Goal: Task Accomplishment & Management: Complete application form

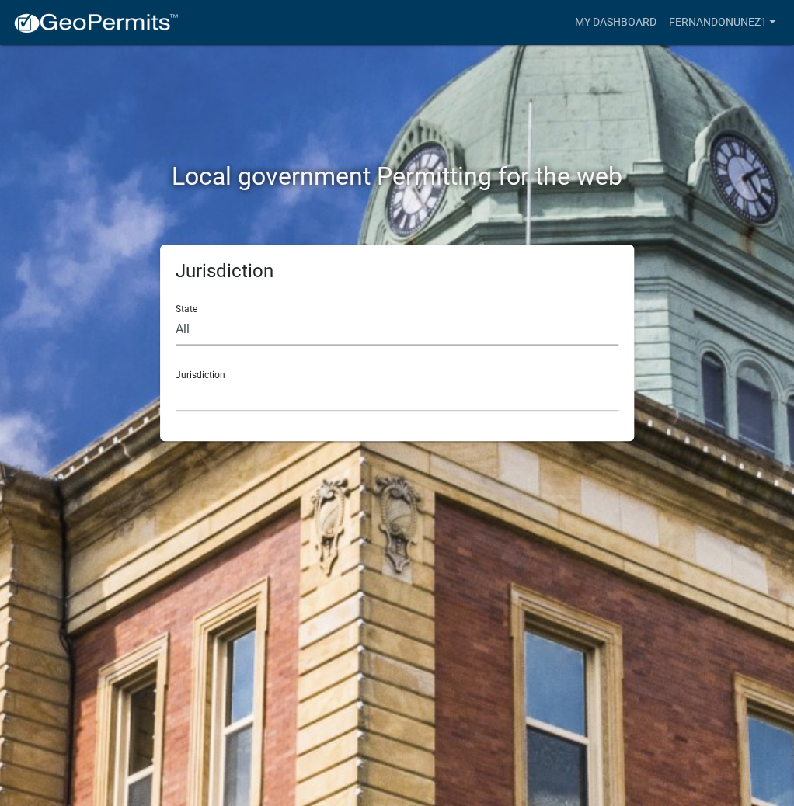
click at [344, 333] on select "All [US_STATE] [US_STATE] [US_STATE] [US_STATE] [US_STATE] [US_STATE] [US_STATE…" at bounding box center [397, 330] width 443 height 32
select select "[US_STATE]"
click at [176, 314] on select "All [US_STATE] [US_STATE] [US_STATE] [US_STATE] [US_STATE] [US_STATE] [US_STATE…" at bounding box center [397, 330] width 443 height 32
click at [281, 402] on select "City of [GEOGRAPHIC_DATA], [US_STATE] City of [GEOGRAPHIC_DATA], [US_STATE] Cit…" at bounding box center [397, 396] width 443 height 32
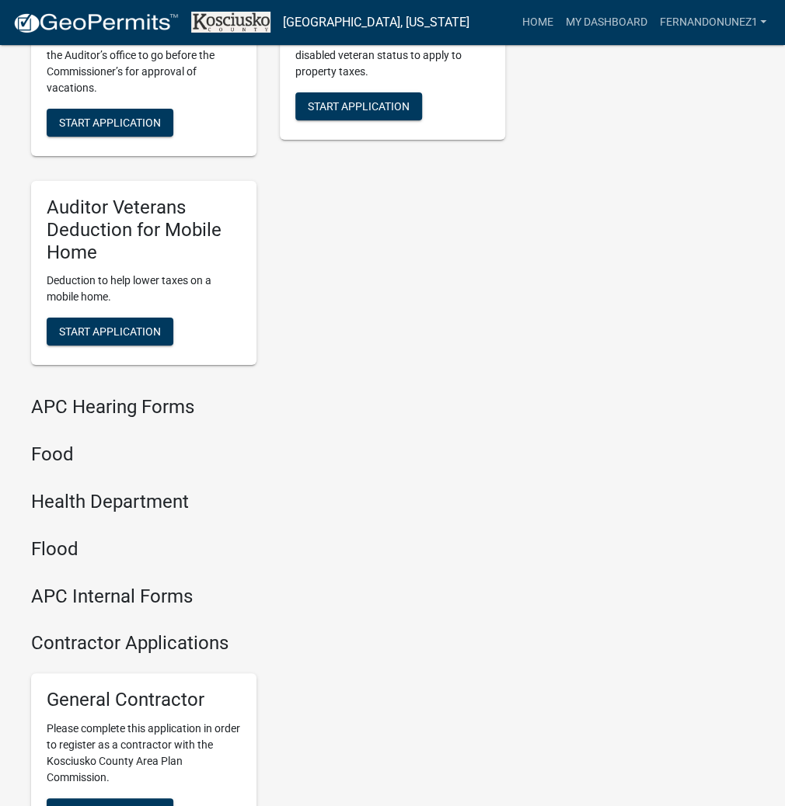
scroll to position [1867, 0]
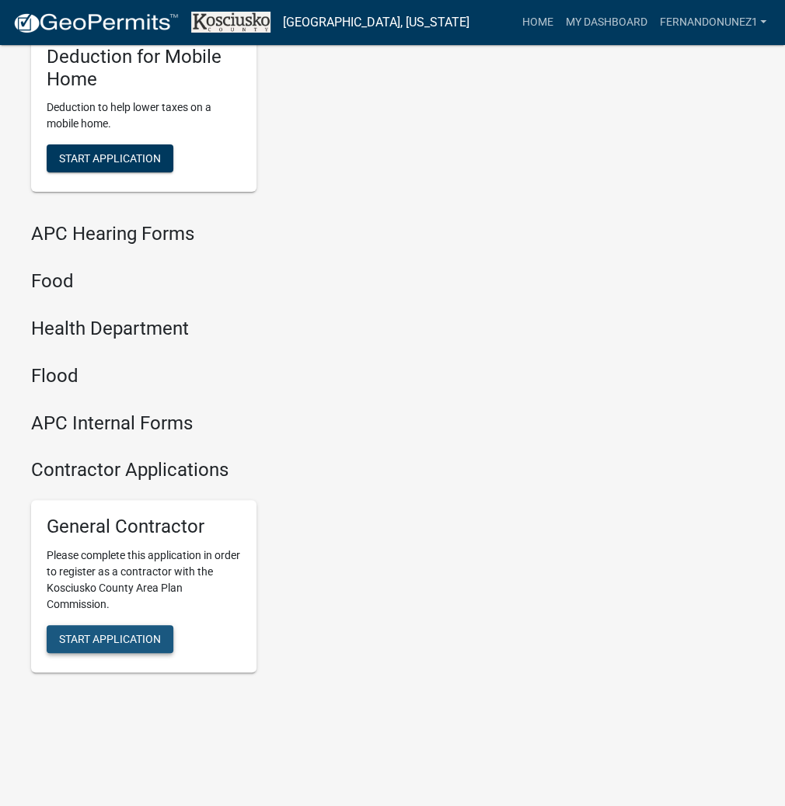
click at [92, 630] on button "Start Application" at bounding box center [110, 639] width 127 height 28
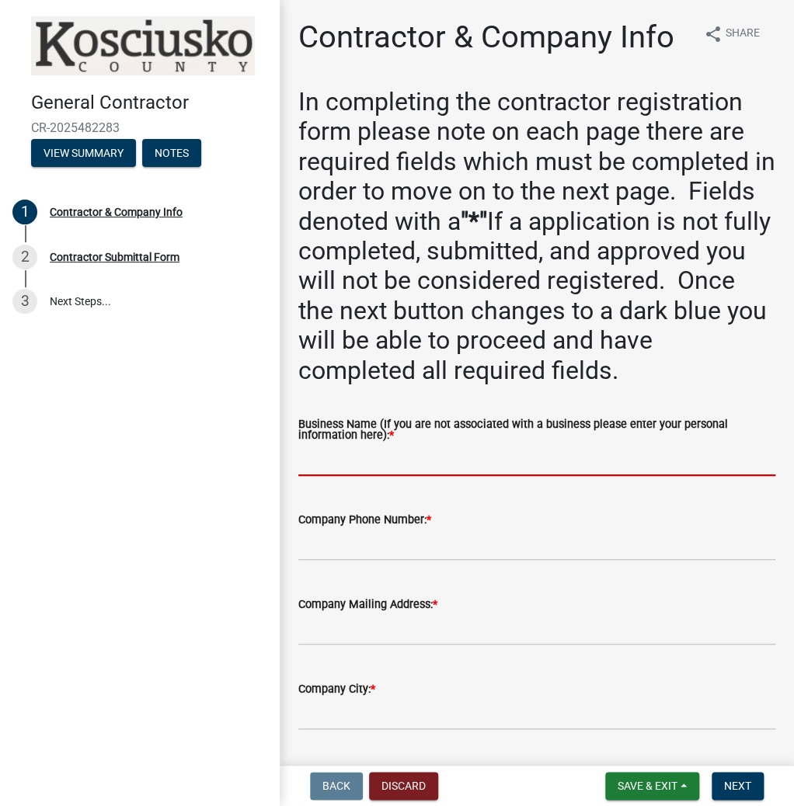
click at [449, 469] on input "Business Name (If you are not associated with a business please enter your pers…" at bounding box center [536, 460] width 477 height 32
type input "[PERSON_NAME]"
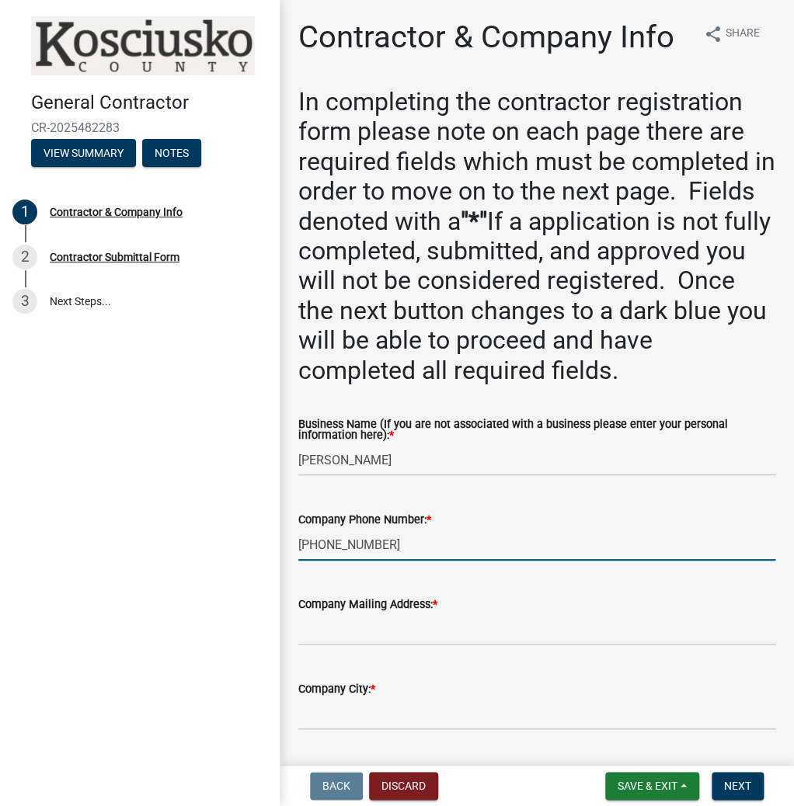
type input "[PHONE_NUMBER]"
click at [424, 630] on input "Company Mailing Address: *" at bounding box center [536, 630] width 477 height 32
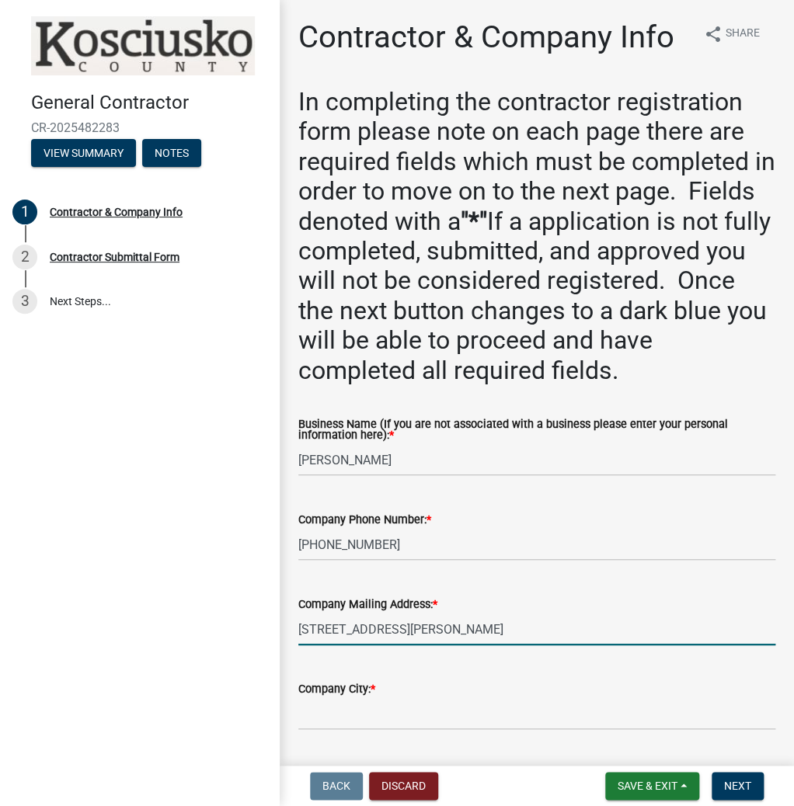
type input "[STREET_ADDRESS][PERSON_NAME]"
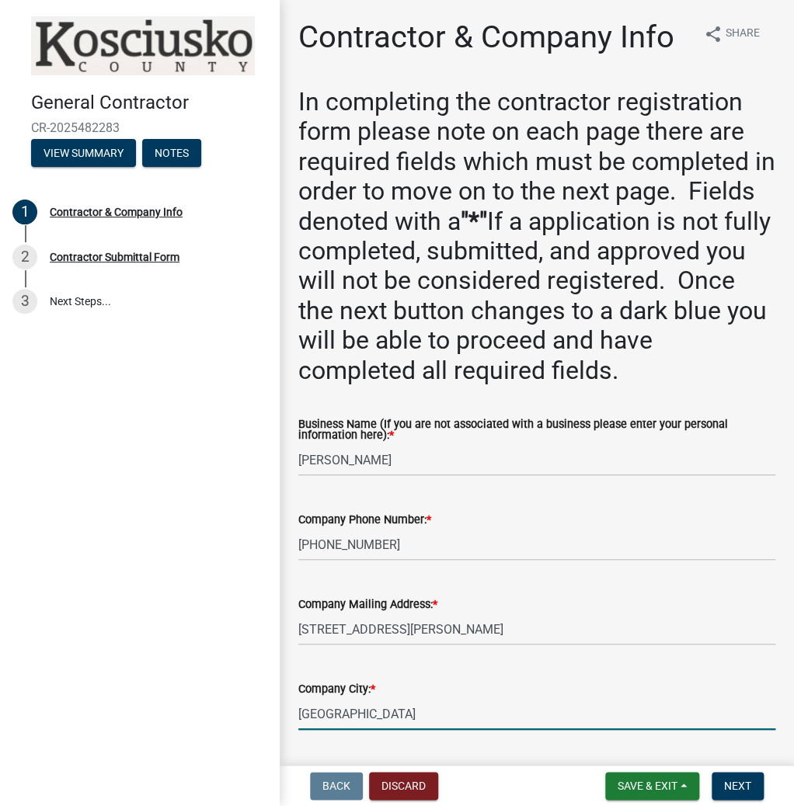
type input "[GEOGRAPHIC_DATA]"
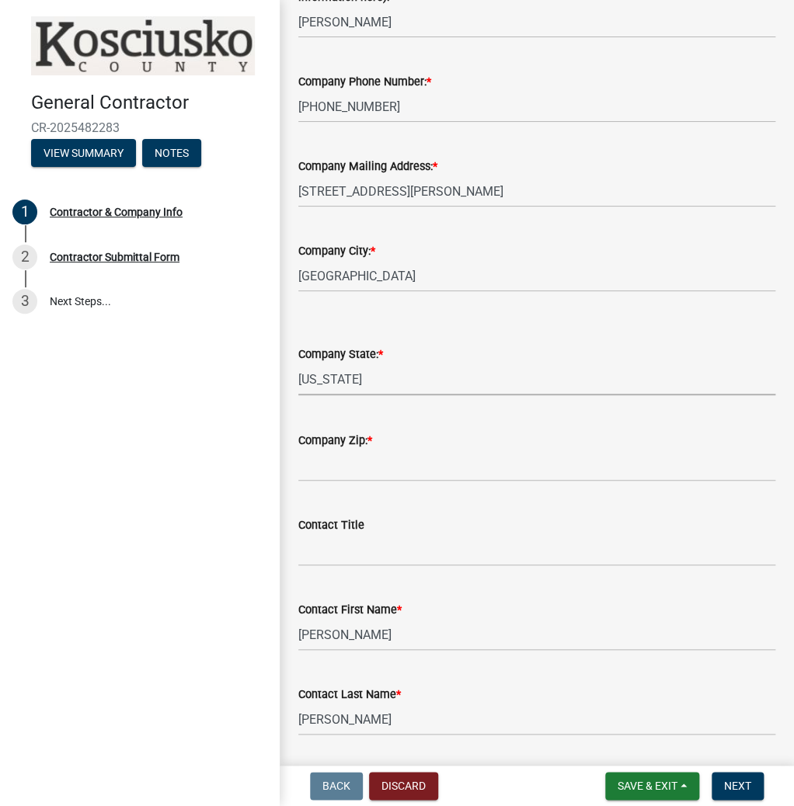
select select "IN"
type input "46538"
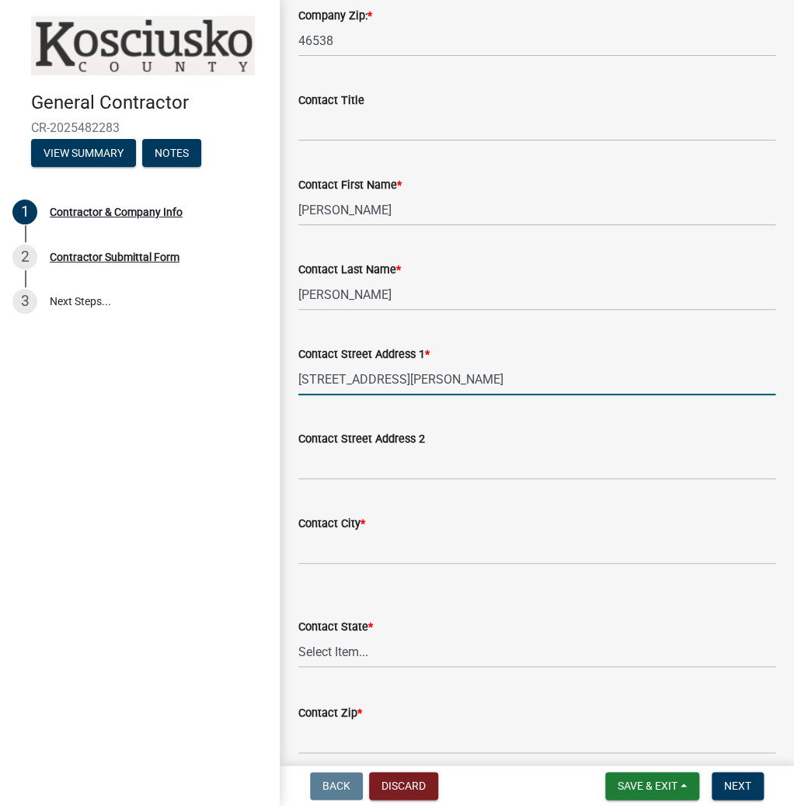
type input "[STREET_ADDRESS][PERSON_NAME]"
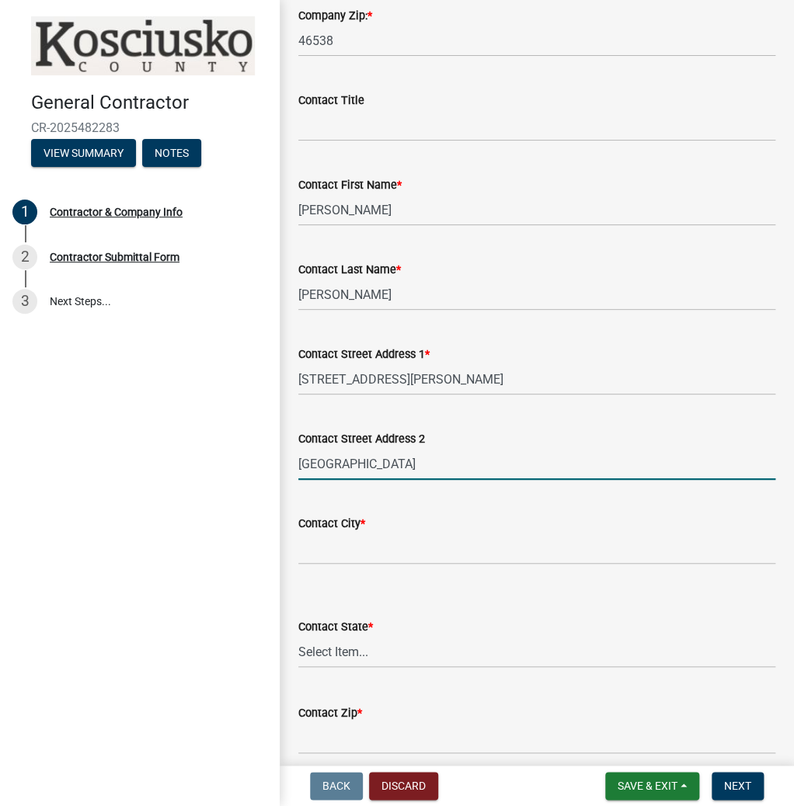
type input "[GEOGRAPHIC_DATA]"
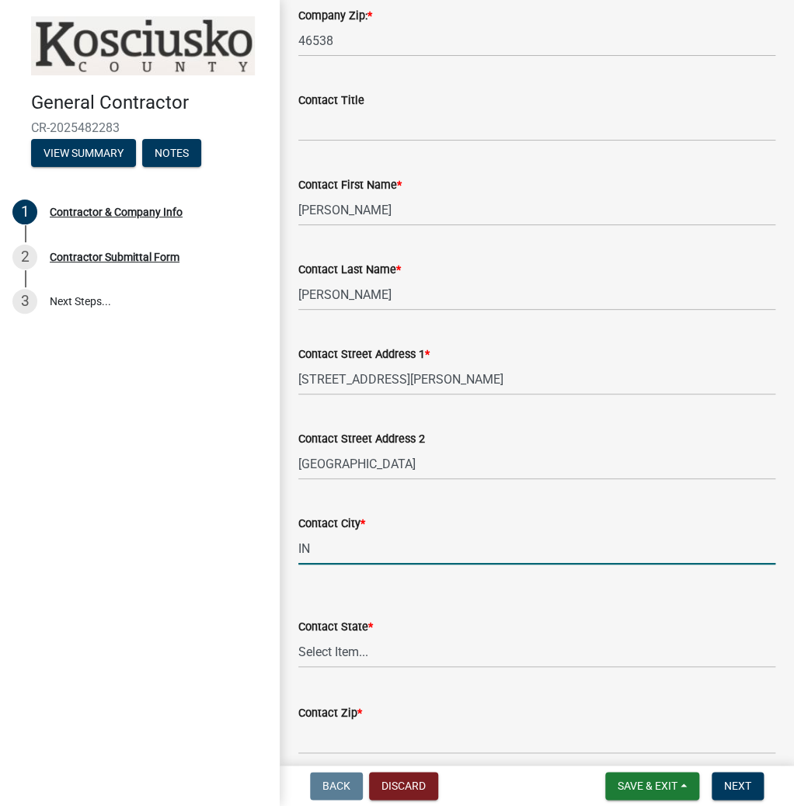
type input "IN"
click at [361, 653] on select "Select Item... [US_STATE] [US_STATE] [US_STATE] [US_STATE] [US_STATE] [US_STATE…" at bounding box center [536, 652] width 477 height 32
click at [420, 656] on select "Select Item... [US_STATE] [US_STATE] [US_STATE] [US_STATE] [US_STATE] [US_STATE…" at bounding box center [536, 652] width 477 height 32
click at [364, 659] on select "Select Item... [US_STATE] [US_STATE] [US_STATE] [US_STATE] [US_STATE] [US_STATE…" at bounding box center [536, 652] width 477 height 32
select select "IN"
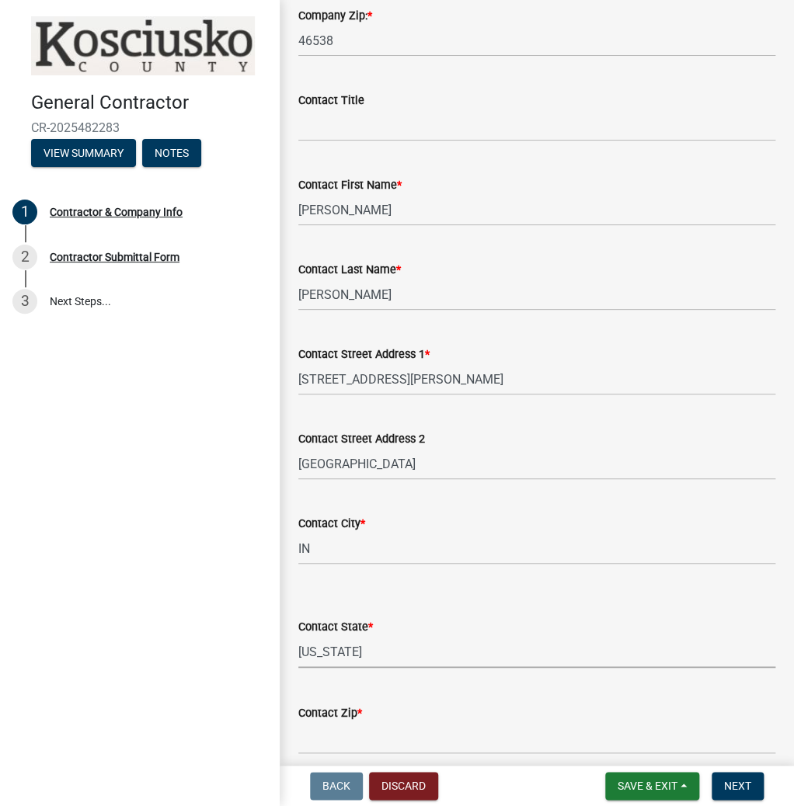
click at [298, 636] on select "Select Item... [US_STATE] [US_STATE] [US_STATE] [US_STATE] [US_STATE] [US_STATE…" at bounding box center [536, 652] width 477 height 32
click at [375, 729] on input "Contact Zip *" at bounding box center [536, 738] width 477 height 32
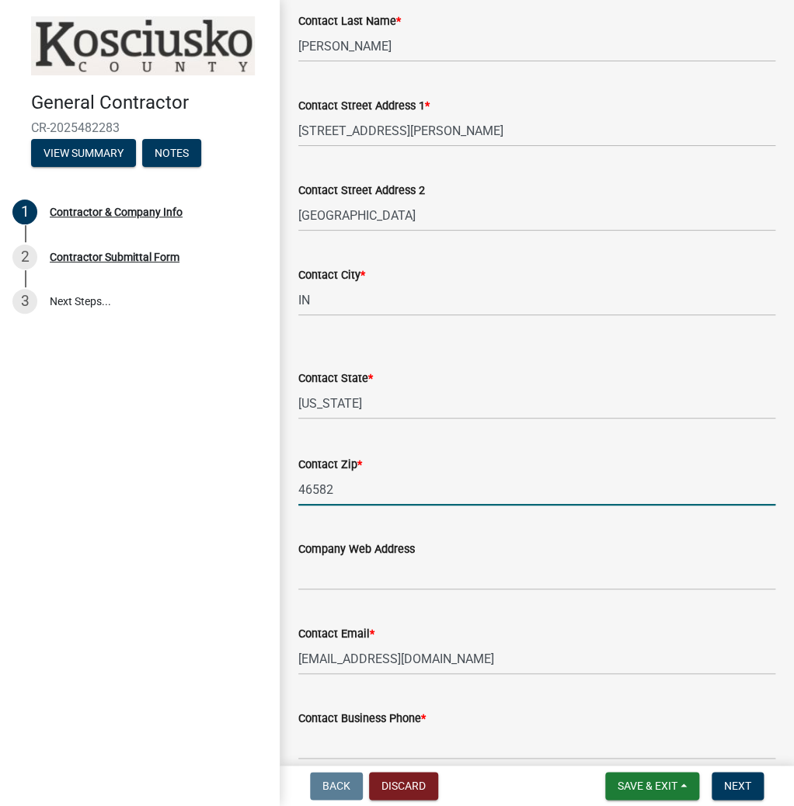
scroll to position [1236, 0]
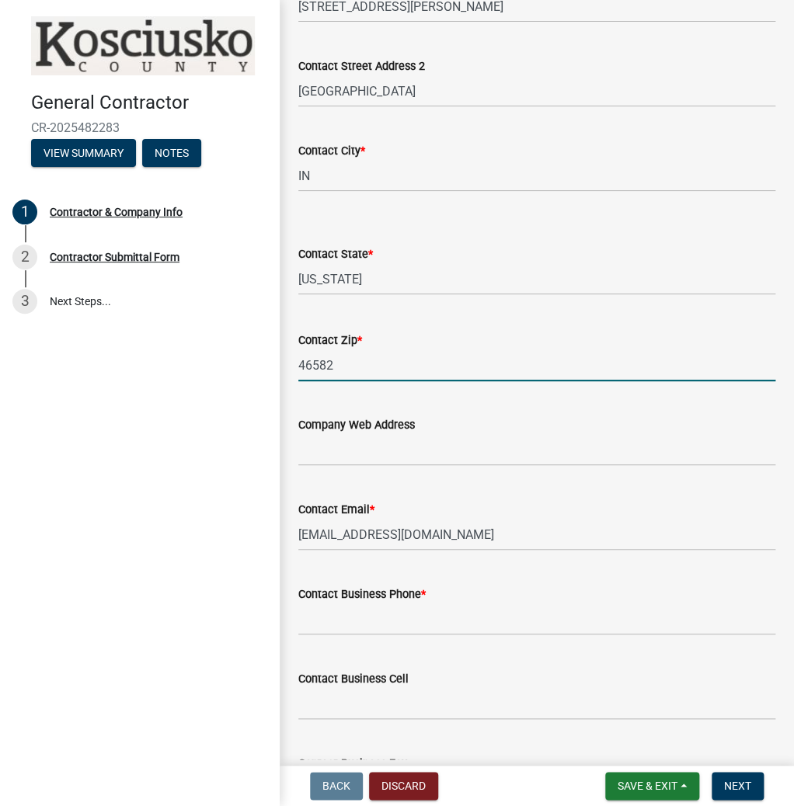
type input "46582"
click at [360, 627] on input "Contact Business Phone *" at bounding box center [536, 620] width 477 height 32
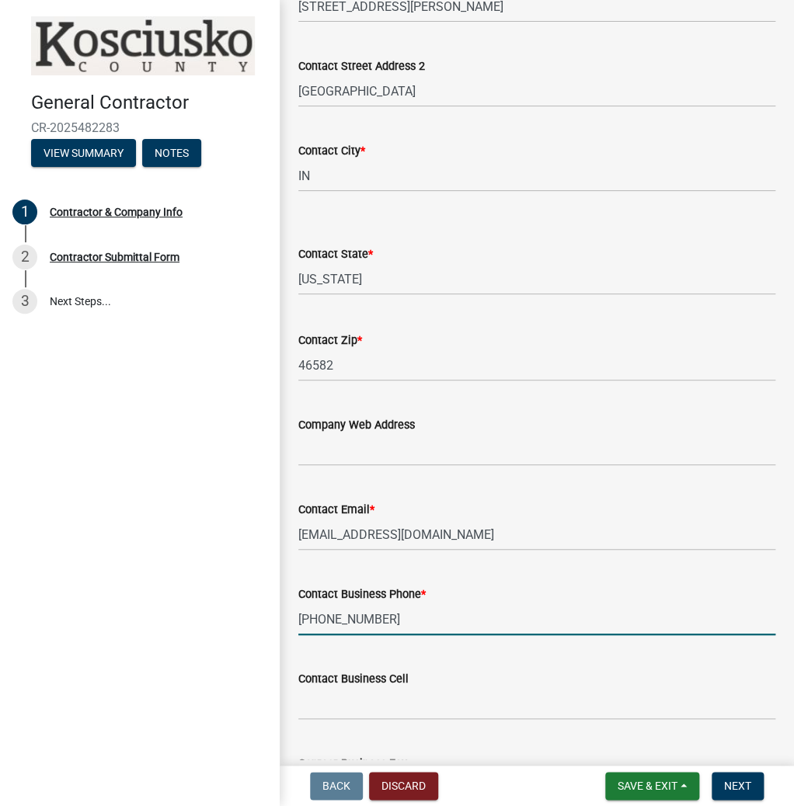
scroll to position [1355, 0]
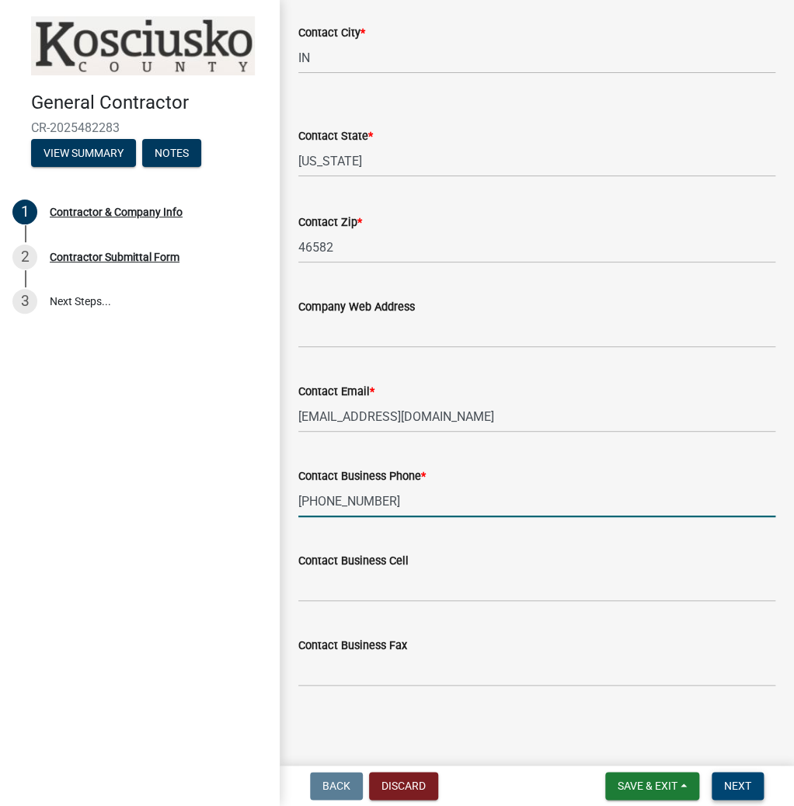
type input "[PHONE_NUMBER]"
click at [724, 790] on span "Next" at bounding box center [737, 786] width 27 height 12
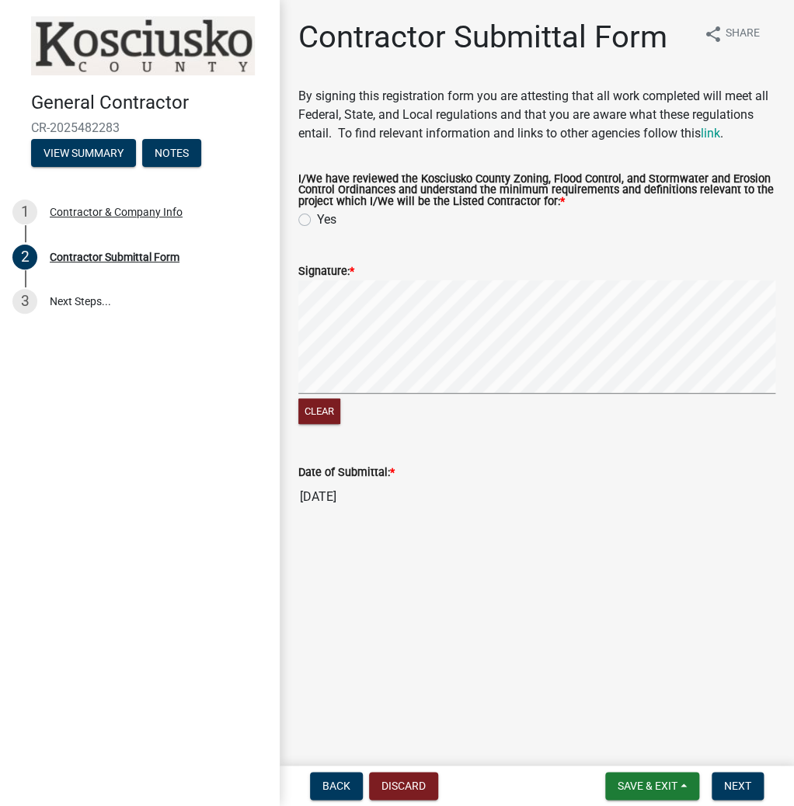
click at [317, 221] on label "Yes" at bounding box center [326, 220] width 19 height 19
click at [317, 221] on input "Yes" at bounding box center [322, 216] width 10 height 10
radio input "true"
click at [612, 267] on form "Signature: * Clear" at bounding box center [536, 335] width 477 height 184
click at [736, 785] on span "Next" at bounding box center [737, 786] width 27 height 12
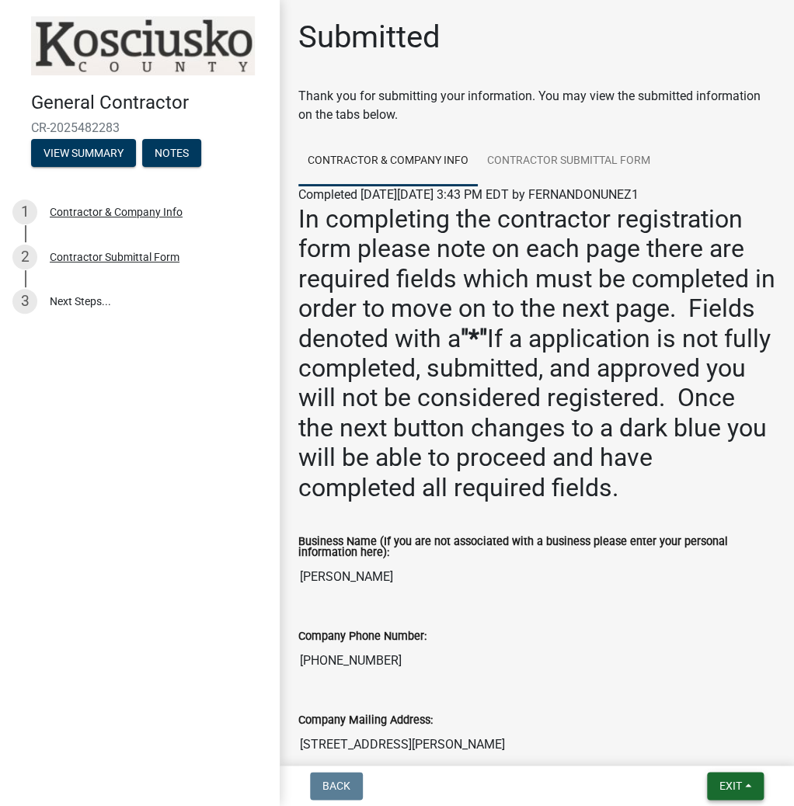
click at [726, 783] on span "Exit" at bounding box center [730, 786] width 23 height 12
click at [683, 739] on button "Save & Exit" at bounding box center [702, 745] width 124 height 37
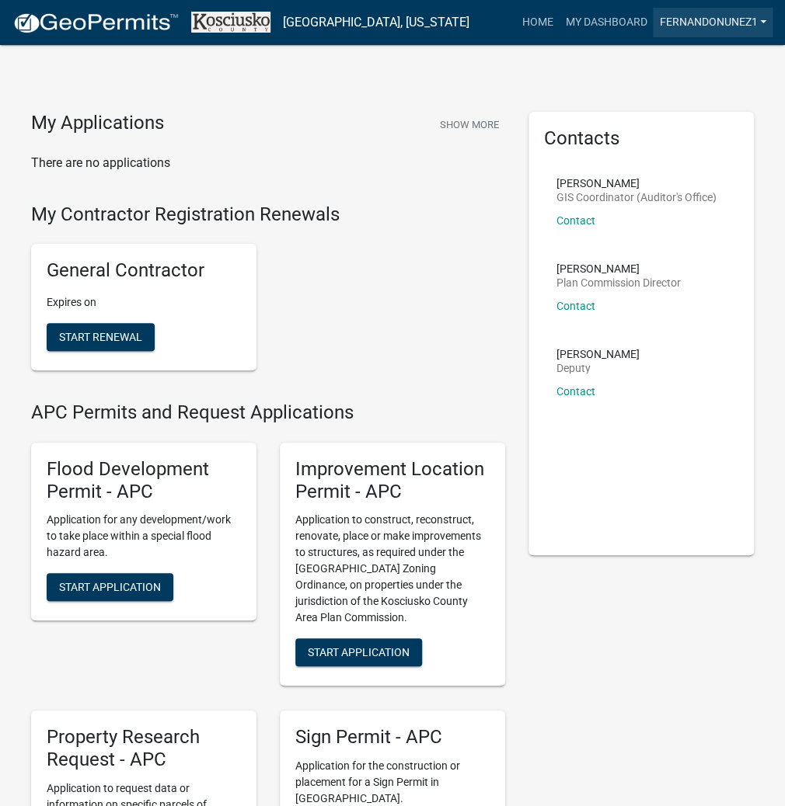
click at [693, 22] on link "FERNANDONUNEZ1" at bounding box center [713, 23] width 120 height 30
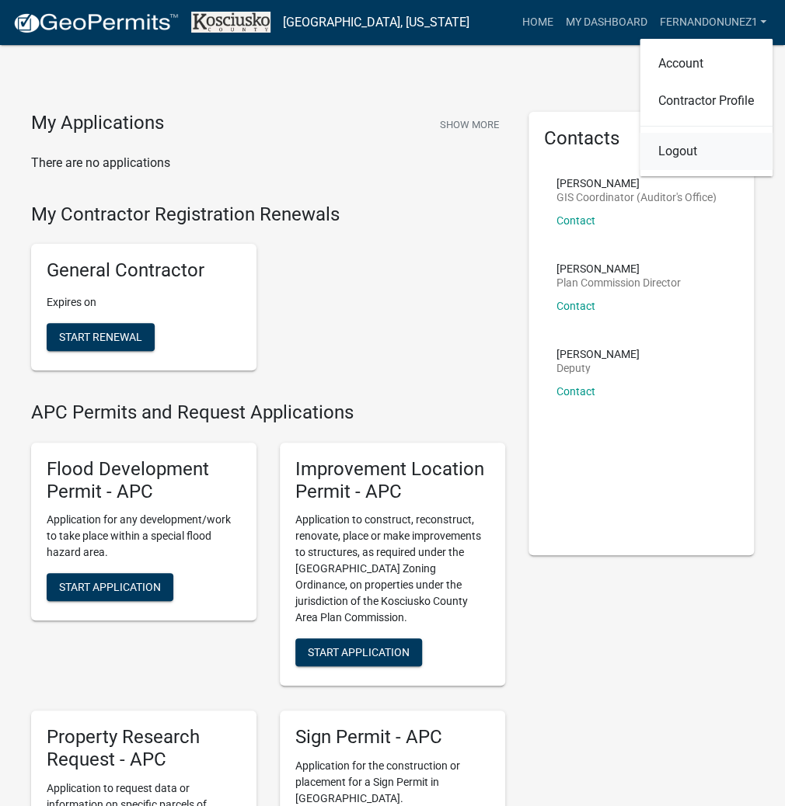
click at [677, 151] on link "Logout" at bounding box center [705, 151] width 133 height 37
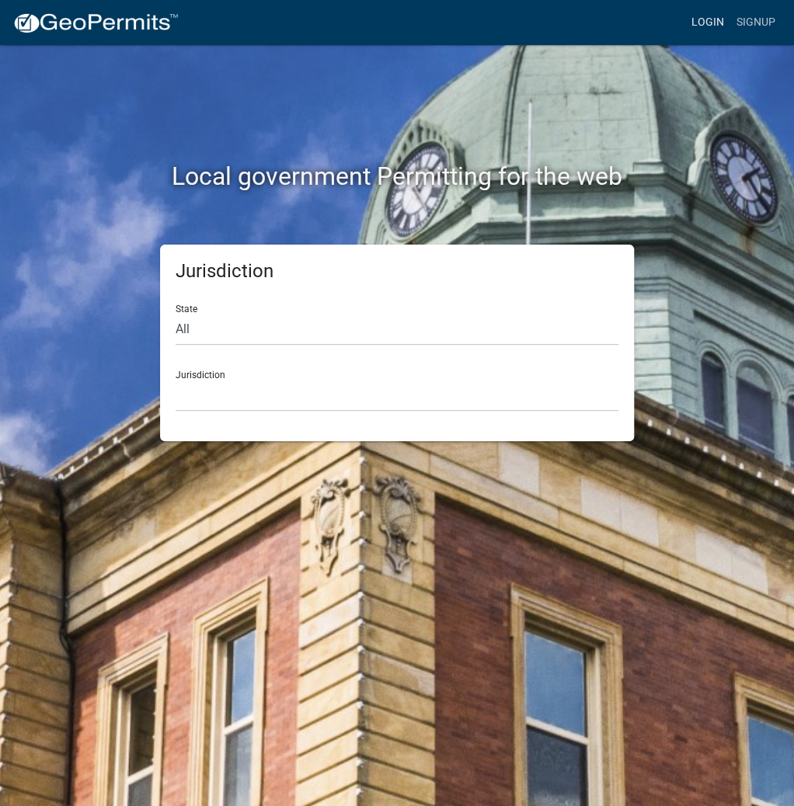
click at [712, 19] on link "Login" at bounding box center [707, 23] width 45 height 30
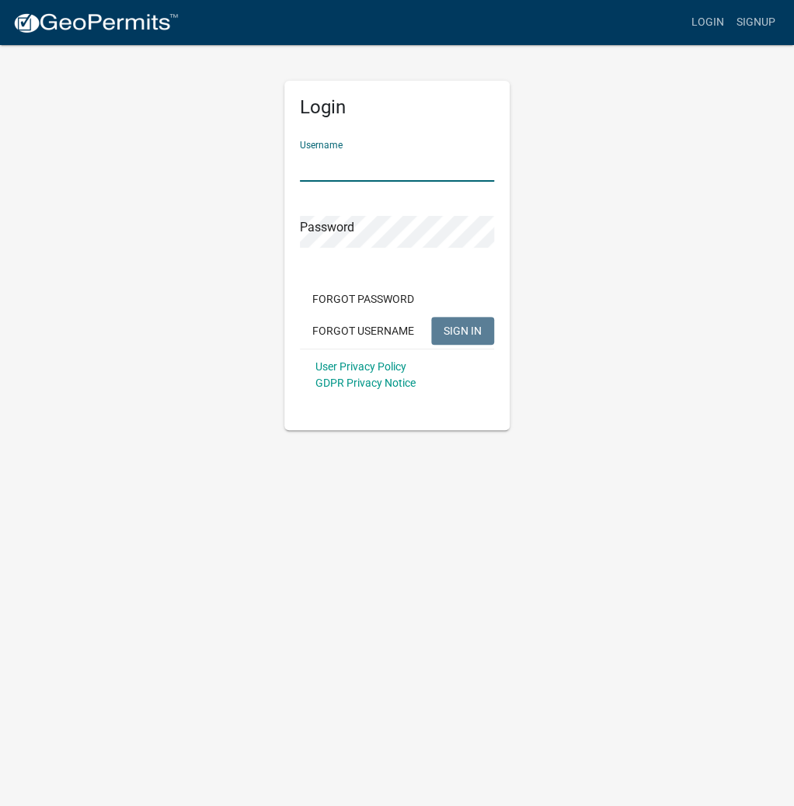
click at [391, 166] on input "Username" at bounding box center [397, 166] width 194 height 32
type input "a"
type input "kosplanning"
click at [431, 317] on button "SIGN IN" at bounding box center [462, 331] width 63 height 28
